Goal: Task Accomplishment & Management: Manage account settings

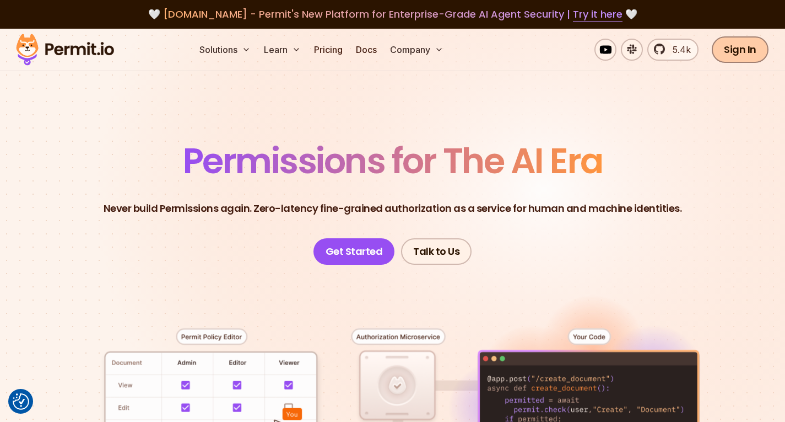
click at [769, 50] on link "Sign In" at bounding box center [740, 49] width 57 height 26
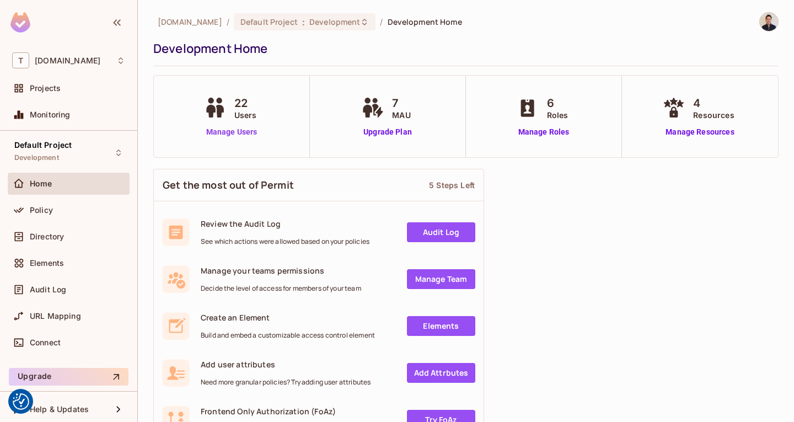
click at [246, 130] on link "Manage Users" at bounding box center [231, 132] width 61 height 12
click at [330, 21] on span "Development" at bounding box center [334, 22] width 51 height 10
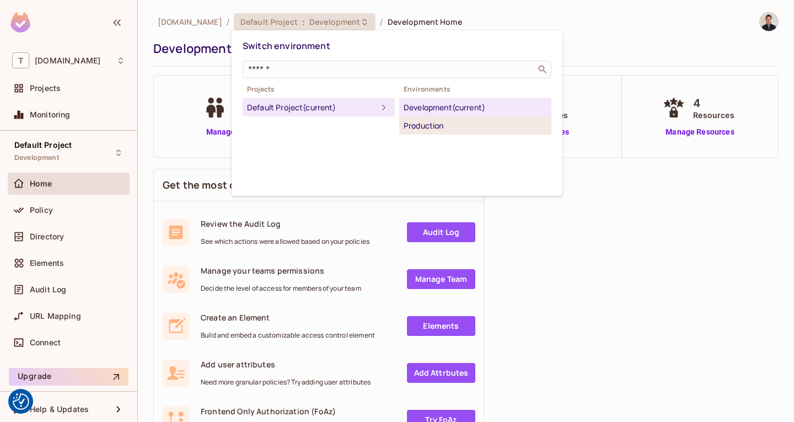
click at [488, 122] on div "Production" at bounding box center [474, 125] width 143 height 13
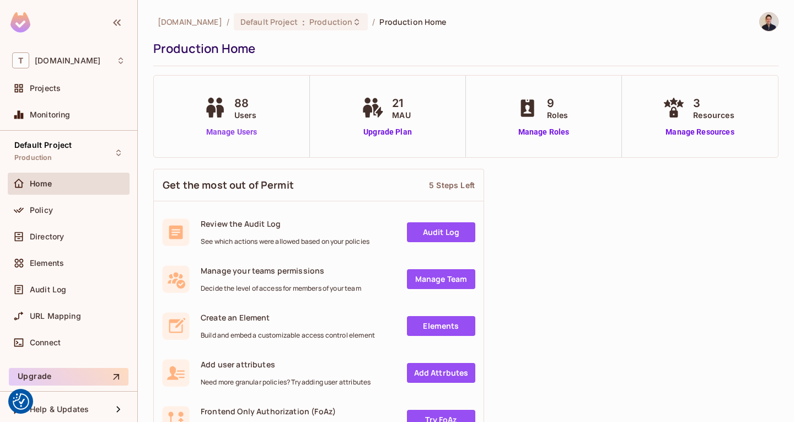
click at [233, 129] on link "Manage Users" at bounding box center [231, 132] width 61 height 12
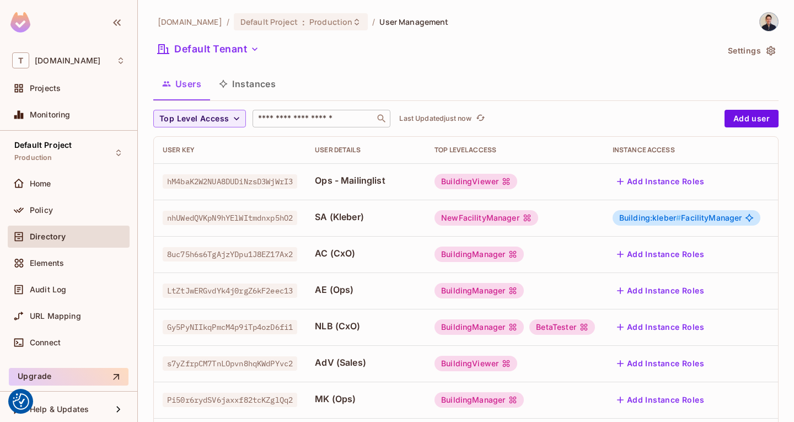
click at [327, 126] on div "​" at bounding box center [321, 119] width 138 height 18
click at [223, 178] on span "hM4baK2W2NUA8DUDiNzsD3WjWrI3" at bounding box center [230, 181] width 134 height 14
click at [327, 122] on input "text" at bounding box center [314, 118] width 116 height 11
type input "*"
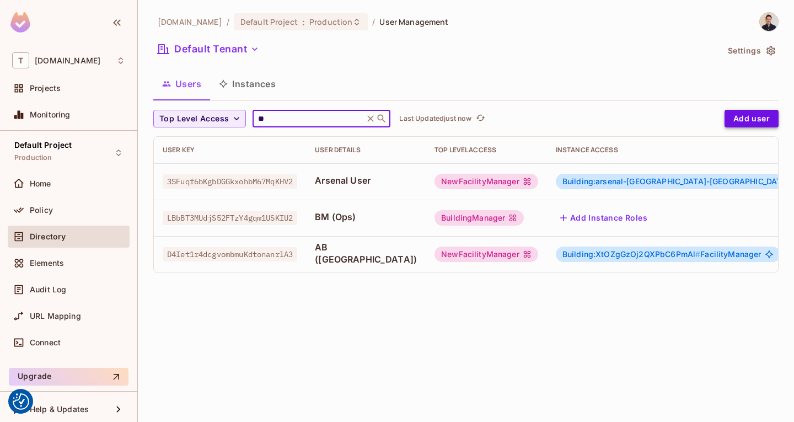
type input "**"
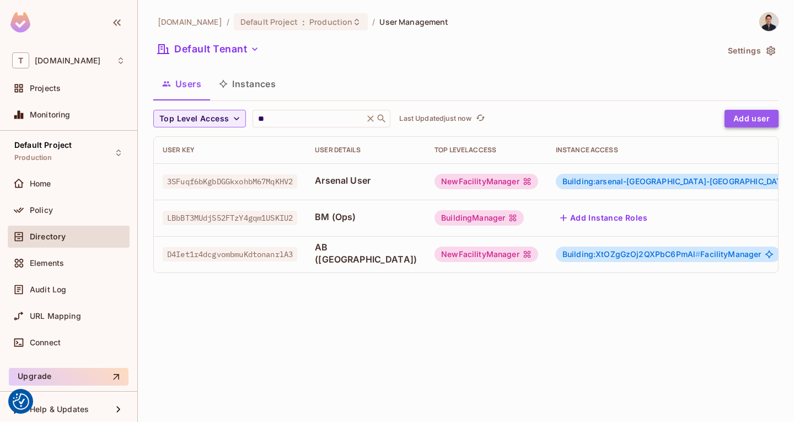
click at [741, 118] on button "Add user" at bounding box center [751, 119] width 54 height 18
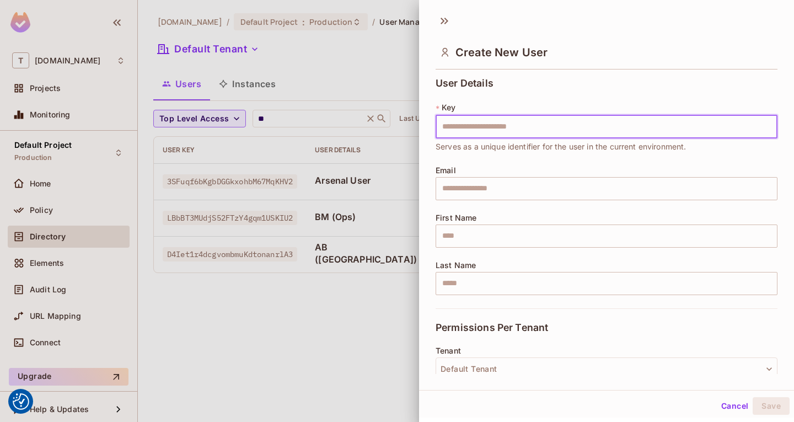
click at [495, 130] on input "text" at bounding box center [606, 126] width 342 height 23
type input "**********"
click at [481, 236] on input "text" at bounding box center [606, 235] width 342 height 23
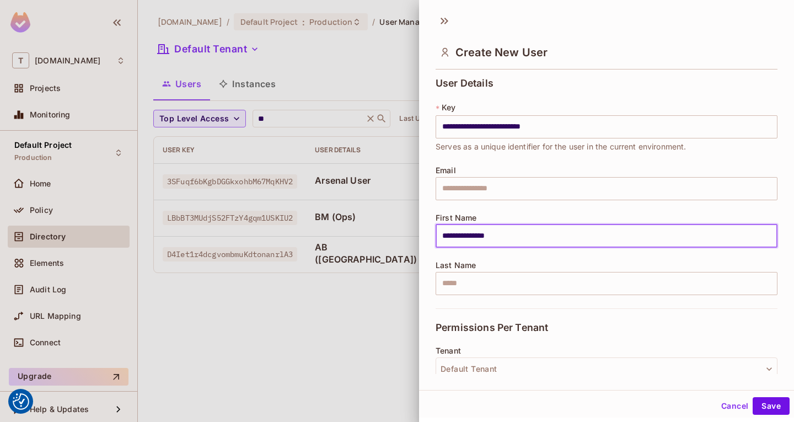
type input "**********"
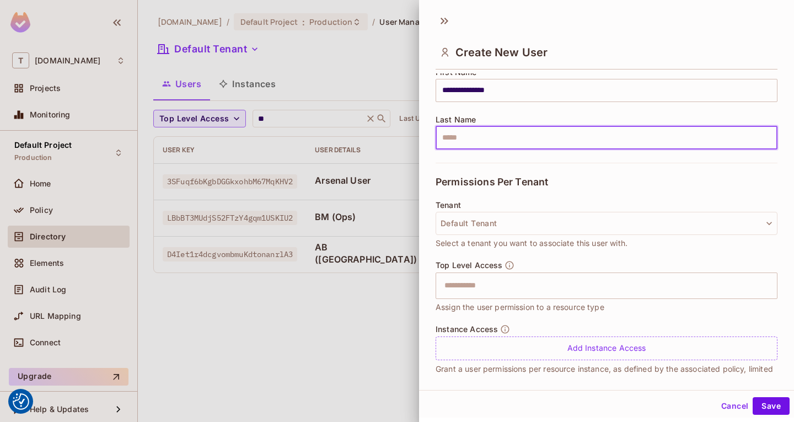
scroll to position [165, 0]
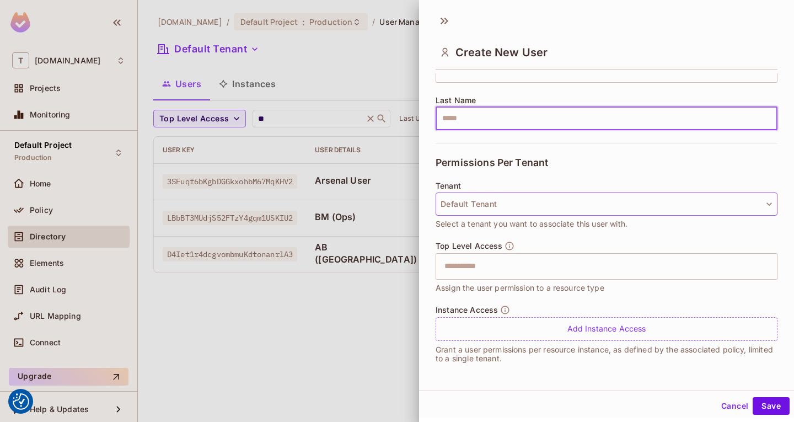
click at [534, 198] on button "Default Tenant" at bounding box center [606, 203] width 342 height 23
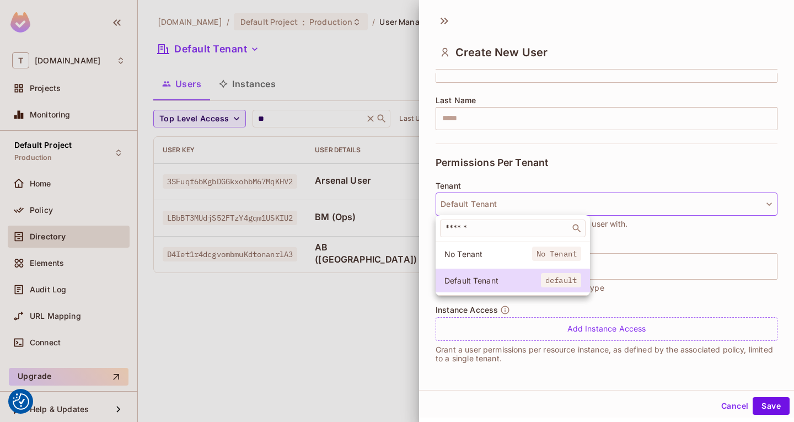
click at [498, 218] on div "​" at bounding box center [512, 228] width 154 height 26
click at [501, 228] on input "text" at bounding box center [504, 228] width 123 height 11
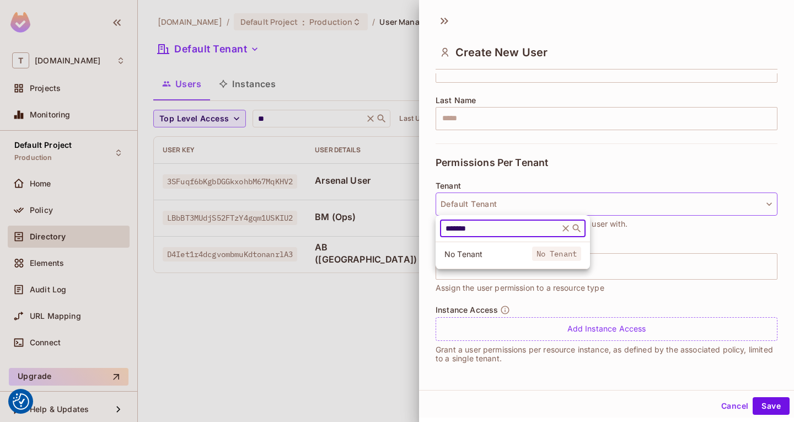
type input "*******"
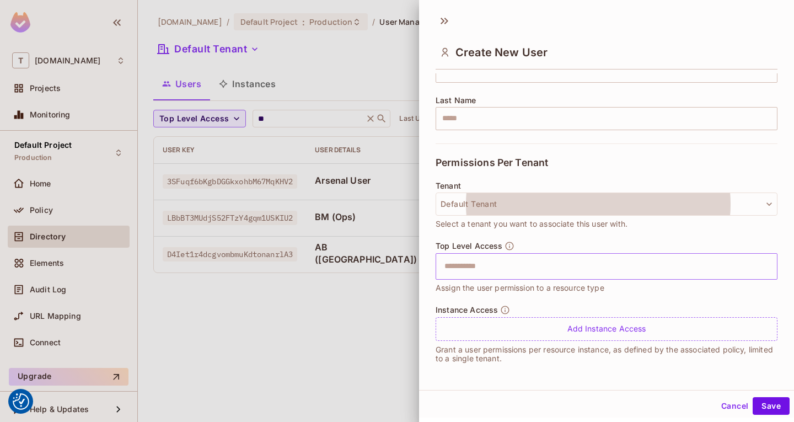
click at [535, 267] on input "text" at bounding box center [597, 266] width 318 height 22
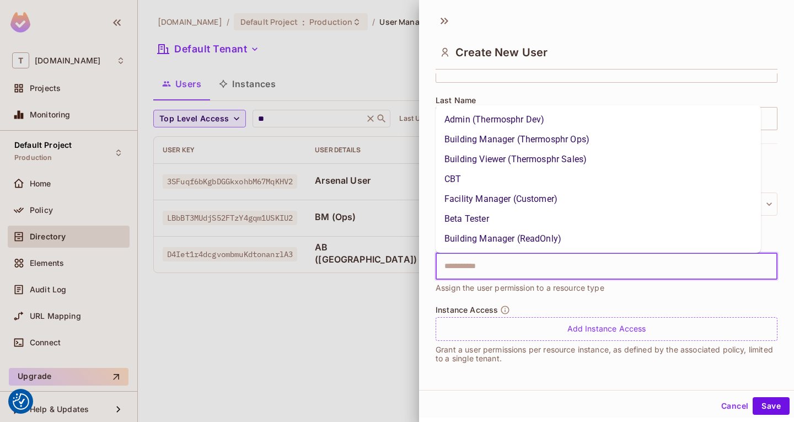
click at [538, 144] on li "Building Manager (Thermosphr Ops)" at bounding box center [597, 140] width 325 height 20
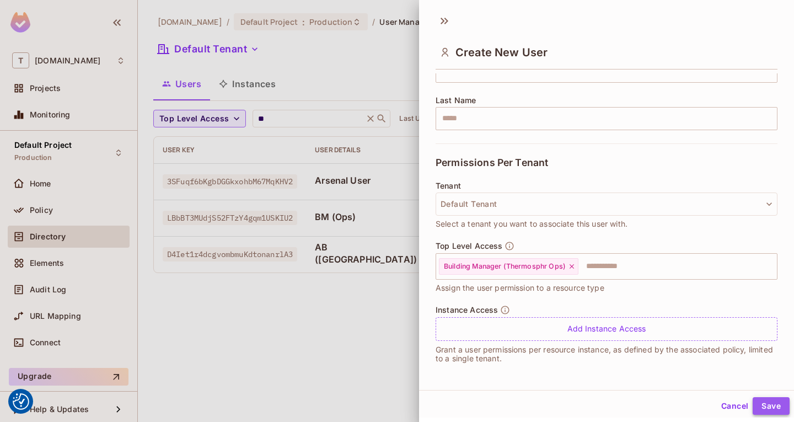
click at [759, 400] on button "Save" at bounding box center [770, 406] width 37 height 18
